Goal: Navigation & Orientation: Find specific page/section

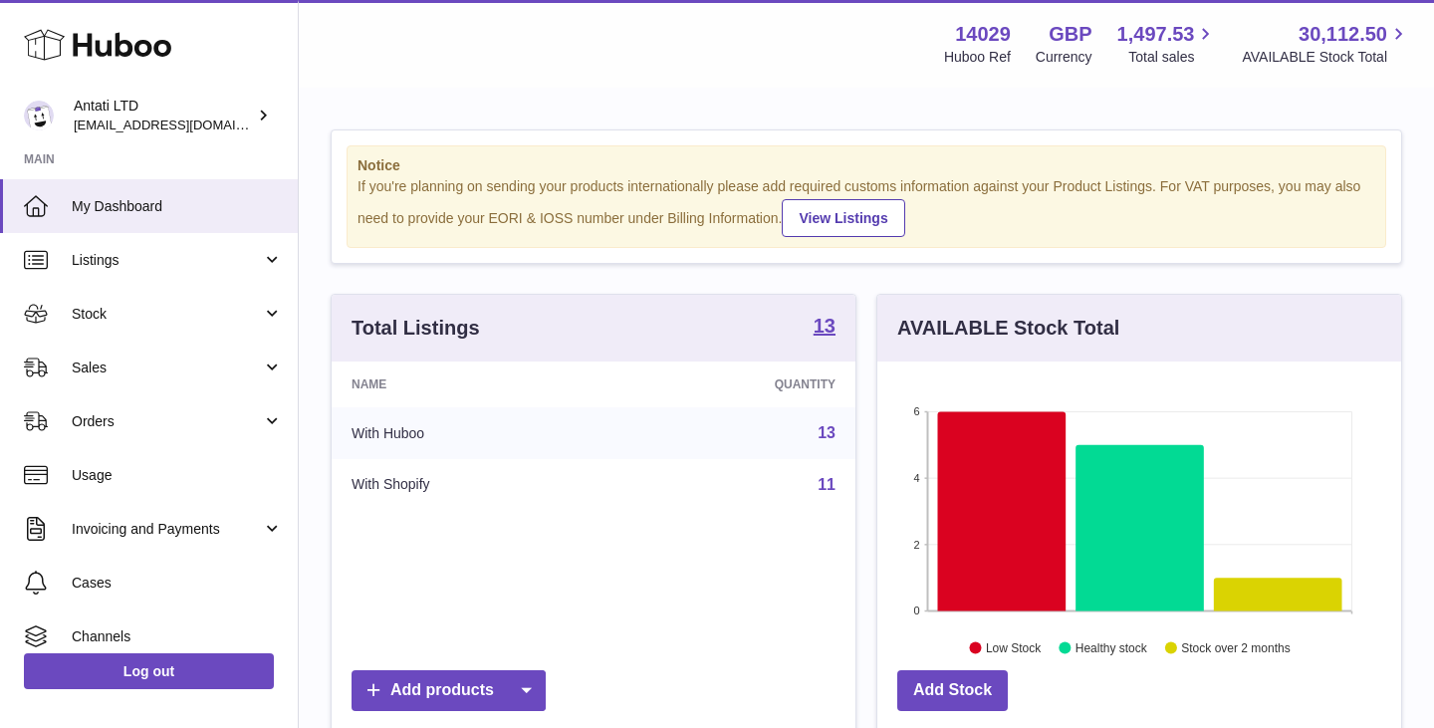
scroll to position [311, 524]
click at [1017, 487] on icon at bounding box center [1002, 510] width 128 height 199
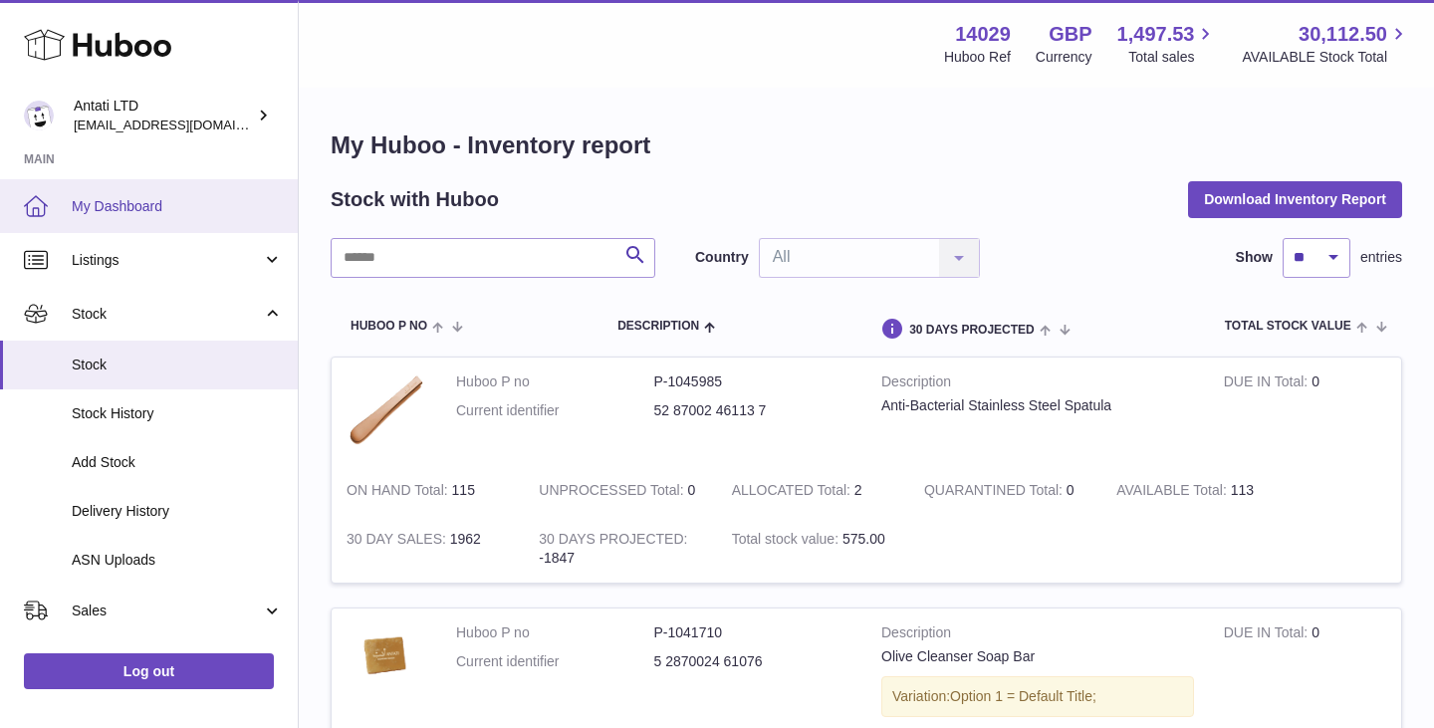
click at [185, 208] on span "My Dashboard" at bounding box center [177, 206] width 211 height 19
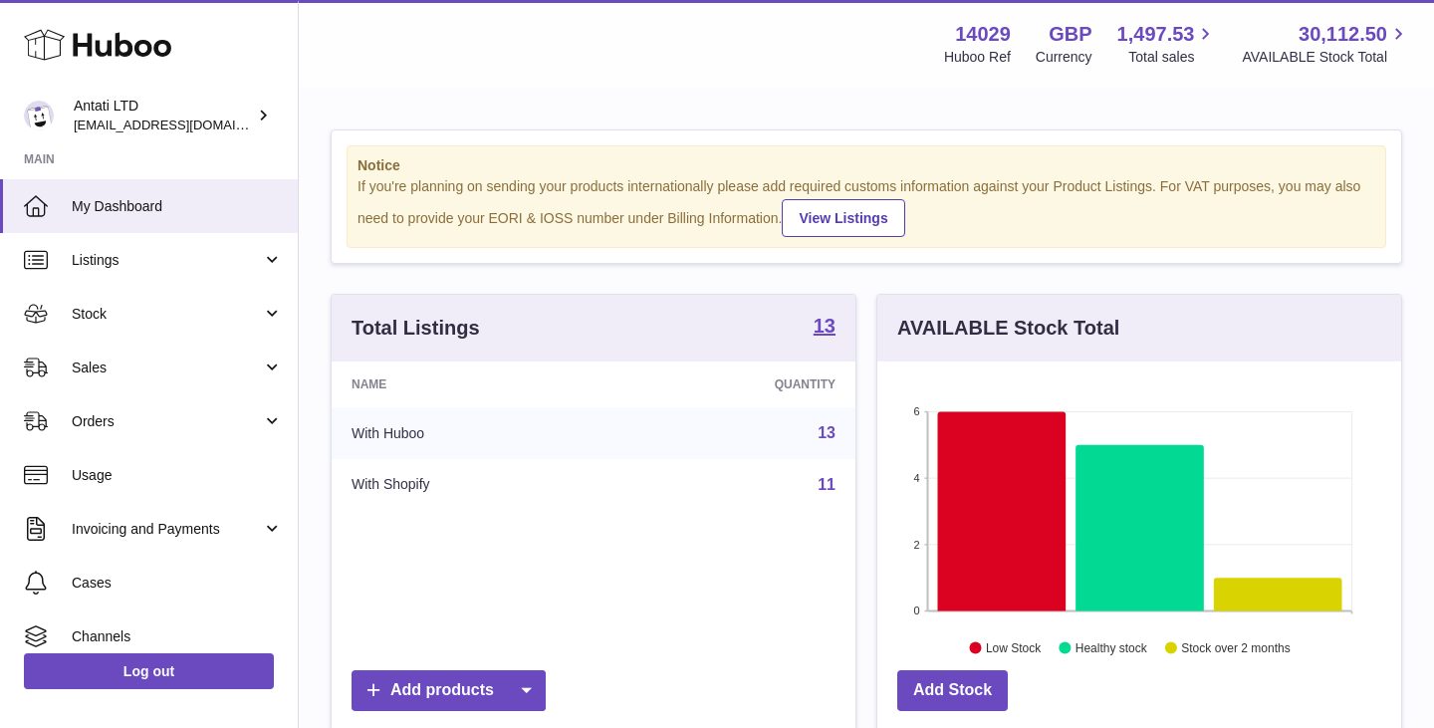
scroll to position [311, 524]
